Goal: Information Seeking & Learning: Stay updated

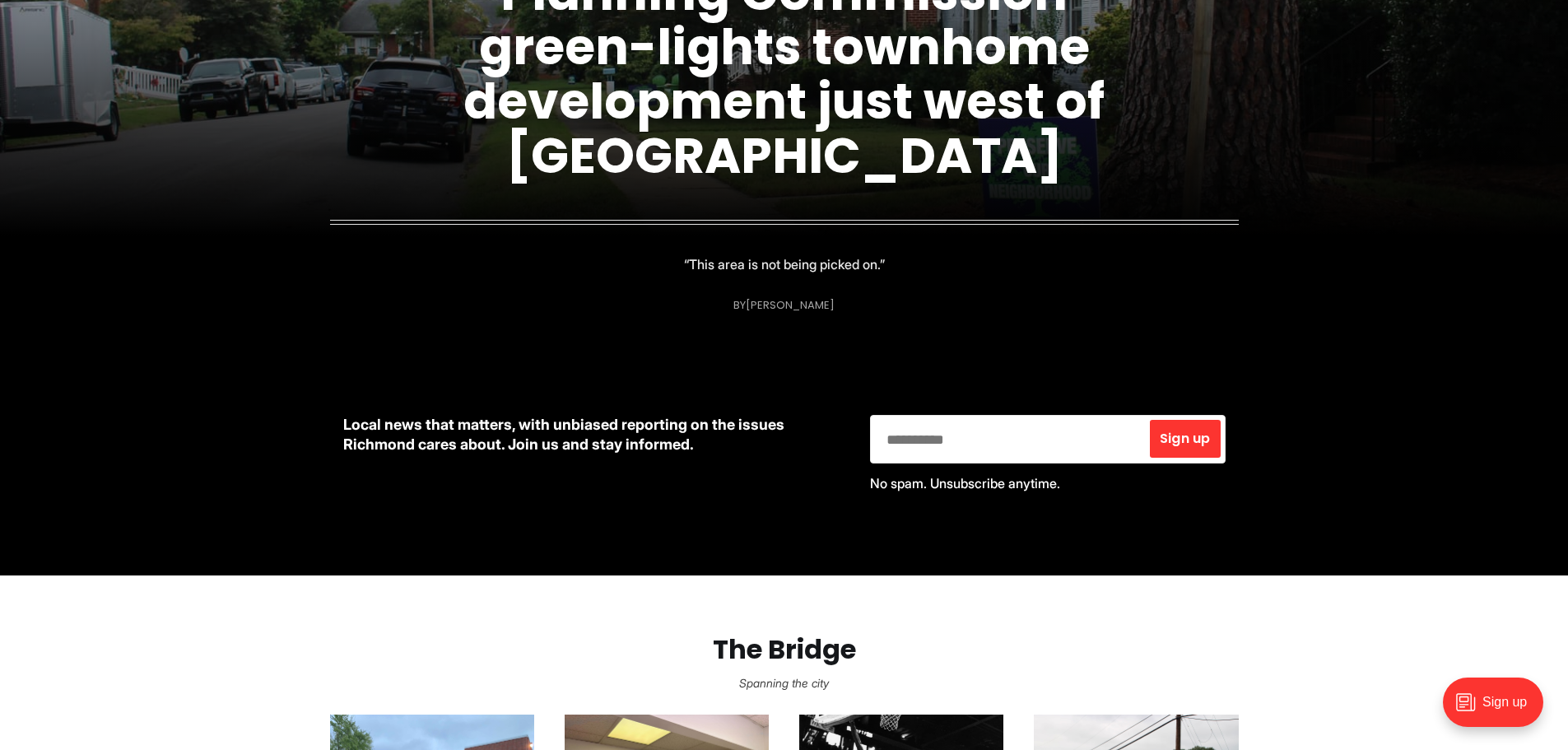
scroll to position [247, 0]
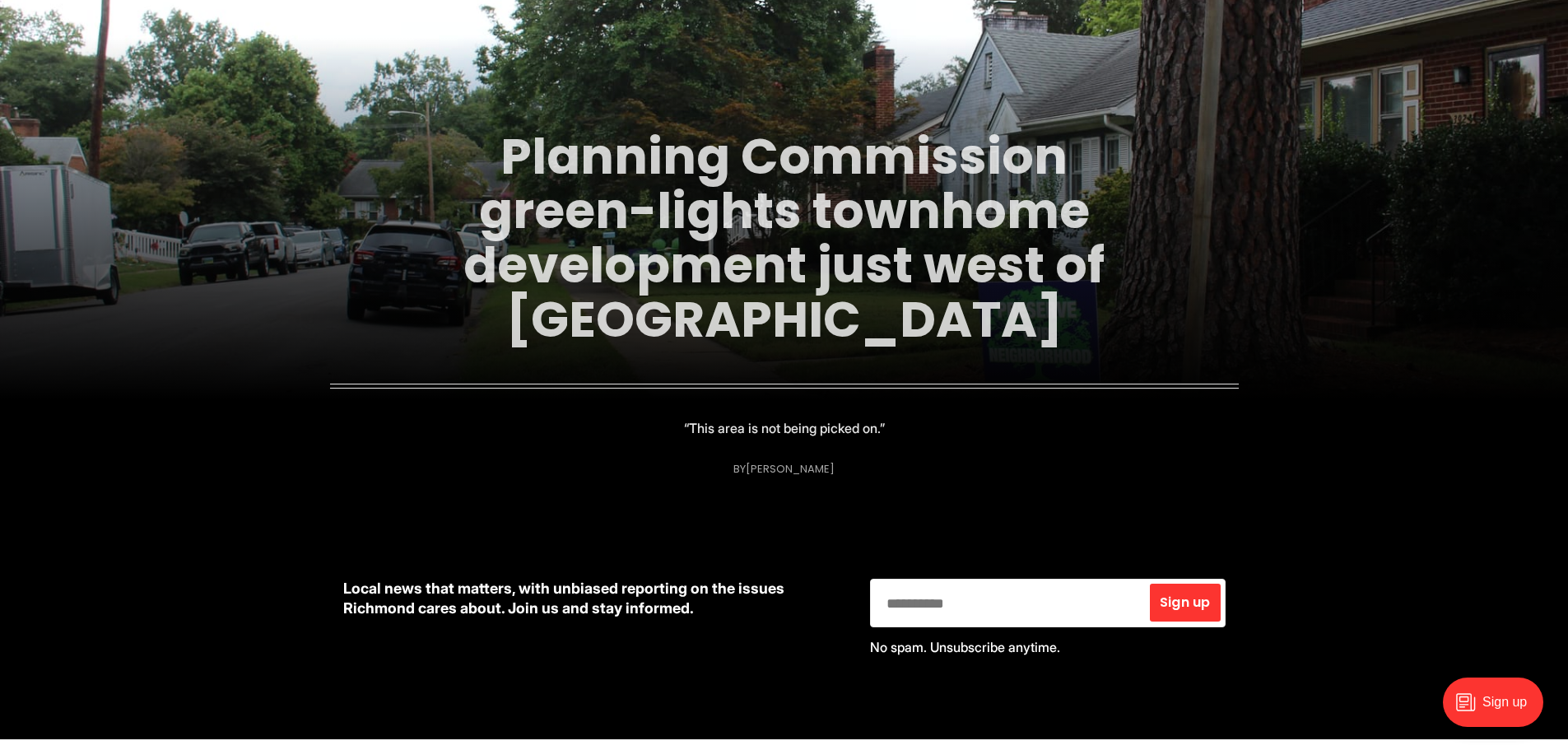
click at [866, 256] on link "Planning Commission green-lights townhome development just west of [GEOGRAPHIC_…" at bounding box center [784, 238] width 641 height 233
